Goal: Check status: Check status

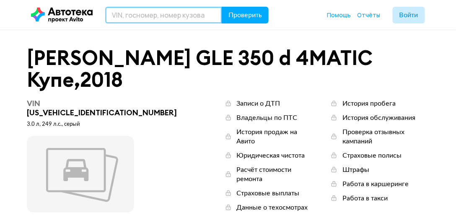
click at [164, 18] on input "text" at bounding box center [163, 15] width 117 height 17
paste input "[US_VEHICLE_IDENTIFICATION_NUMBER]"
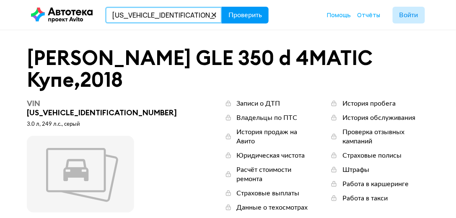
type input "[US_VEHICLE_IDENTIFICATION_NUMBER]"
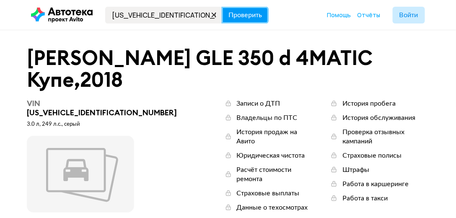
click at [241, 18] on span "Проверить" at bounding box center [245, 15] width 34 height 7
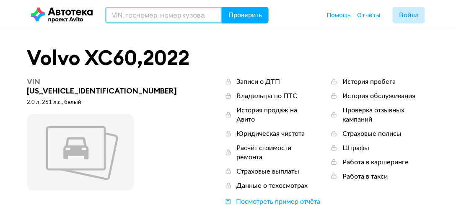
click at [192, 10] on input "text" at bounding box center [163, 15] width 117 height 17
paste input "[US_VEHICLE_IDENTIFICATION_NUMBER]"
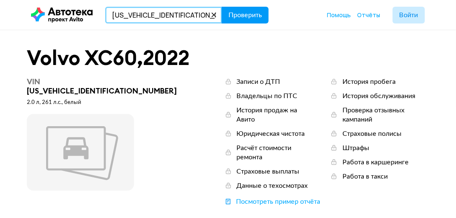
type input "[US_VEHICLE_IDENTIFICATION_NUMBER]"
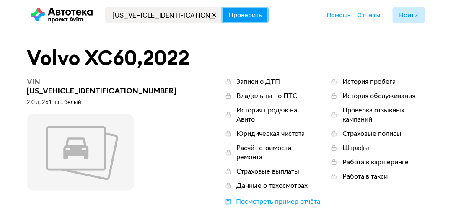
click at [249, 13] on span "Проверить" at bounding box center [245, 15] width 34 height 7
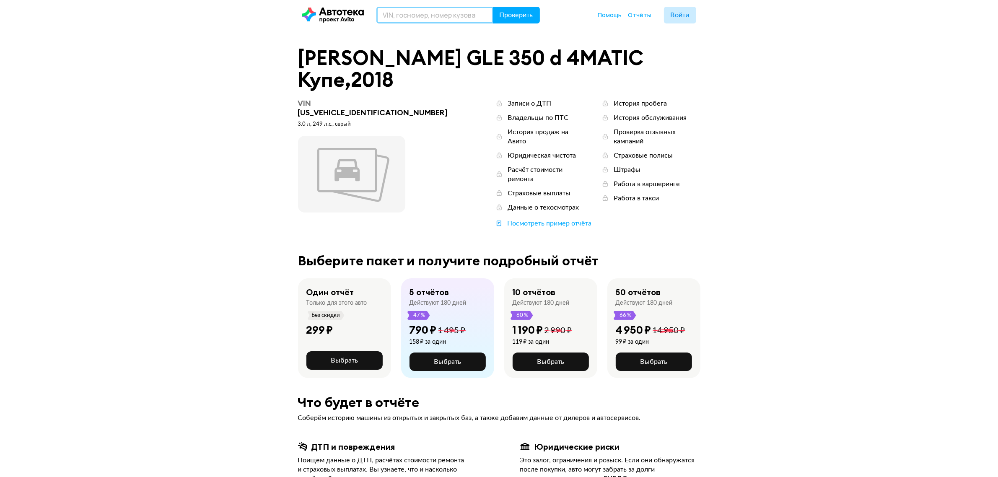
click at [425, 17] on input "text" at bounding box center [434, 15] width 117 height 17
paste input "[US_VEHICLE_IDENTIFICATION_NUMBER]"
type input "[US_VEHICLE_IDENTIFICATION_NUMBER]"
click at [512, 15] on span "Проверить" at bounding box center [516, 15] width 34 height 7
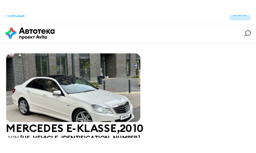
scroll to position [17, 0]
